Goal: Find specific page/section: Find specific page/section

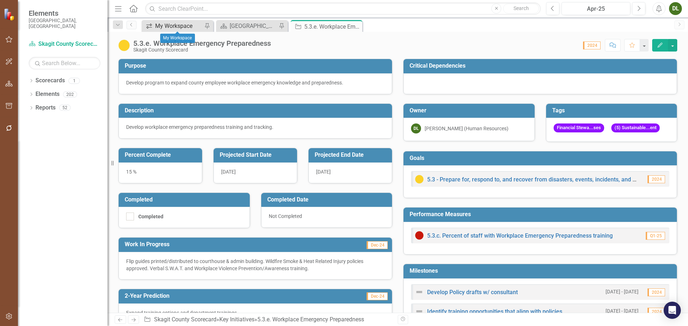
click at [190, 23] on div "My Workspace" at bounding box center [178, 25] width 47 height 9
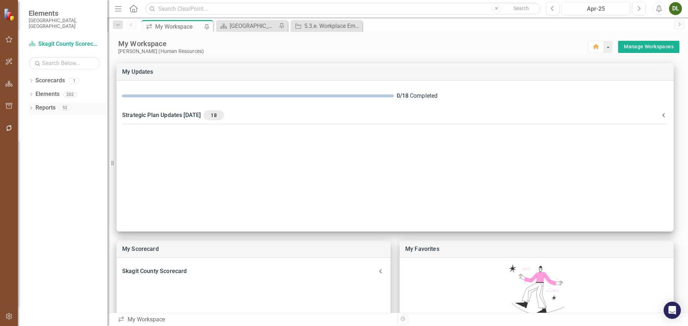
click at [34, 102] on div "Dropdown Reports 52" at bounding box center [68, 109] width 79 height 14
click at [30, 107] on icon "Dropdown" at bounding box center [31, 109] width 5 height 4
click at [33, 160] on icon "Dropdown" at bounding box center [34, 162] width 5 height 4
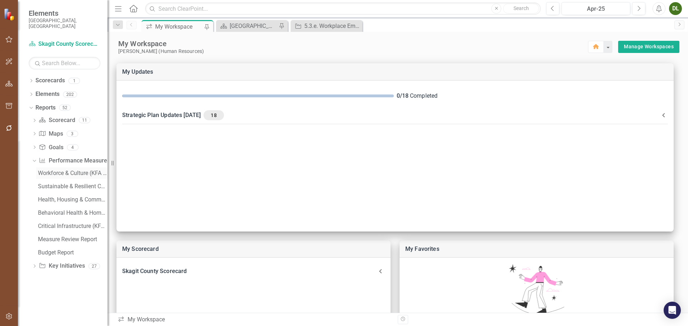
click at [76, 170] on div "Workforce & Culture (KFA 1) Measure Dashboard" at bounding box center [73, 173] width 70 height 6
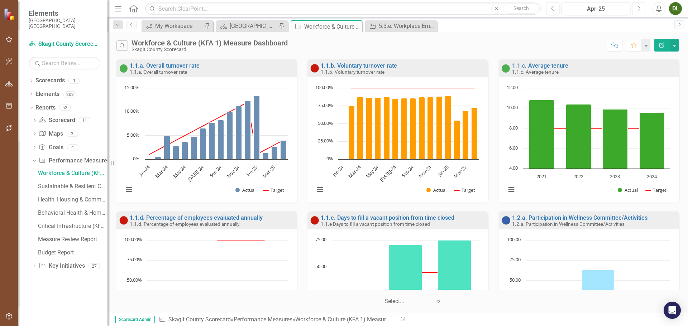
click at [637, 6] on icon "Next" at bounding box center [639, 8] width 4 height 6
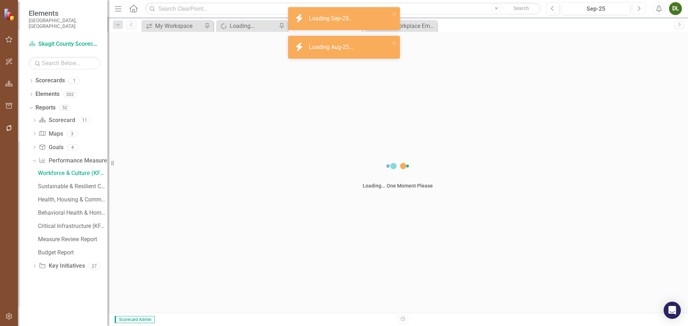
click at [637, 6] on icon "Next" at bounding box center [639, 8] width 4 height 6
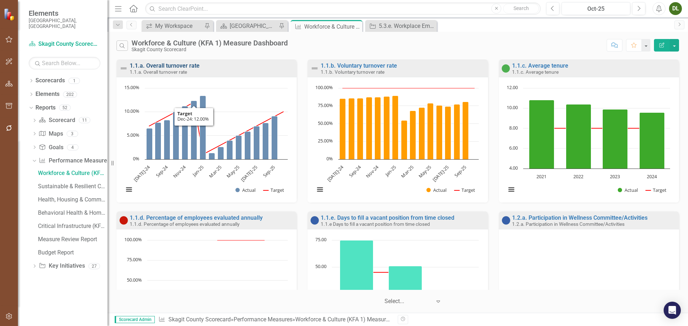
click at [169, 64] on link "1.1.a. Overall turnover rate" at bounding box center [165, 65] width 70 height 7
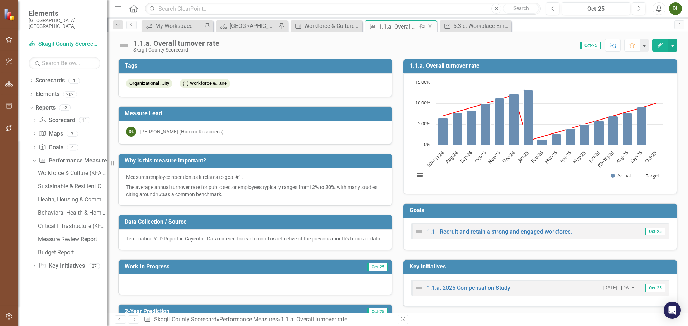
click at [430, 28] on icon "Close" at bounding box center [429, 27] width 7 height 6
